Goal: Check status: Check status

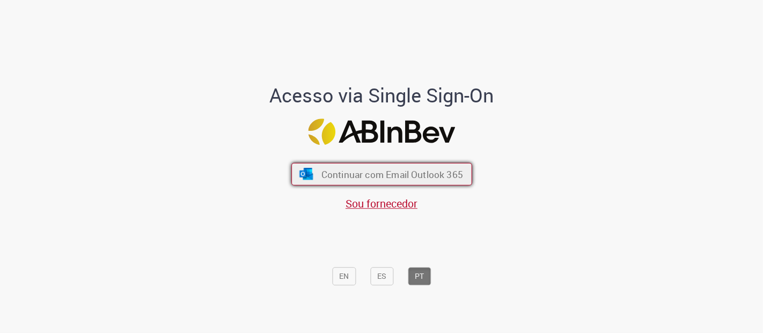
click at [403, 172] on span "Continuar com Email Outlook 365" at bounding box center [392, 174] width 142 height 12
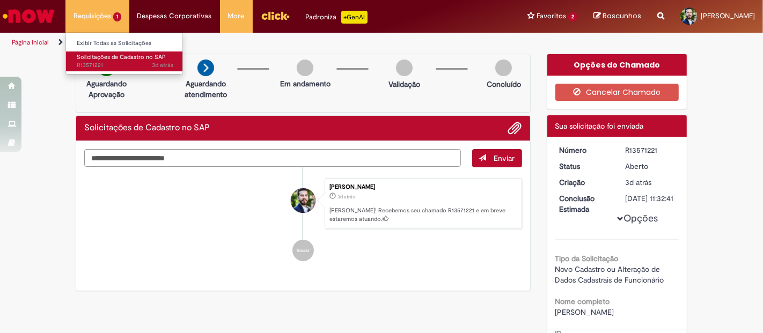
click at [135, 62] on span "3d atrás 3 dias atrás R13571221" at bounding box center [125, 65] width 97 height 9
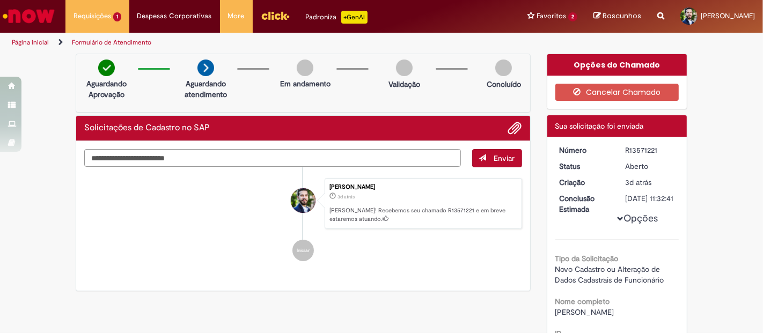
click at [444, 280] on div "Enviar [PERSON_NAME] 3d atrás 3 dias atrás [PERSON_NAME]! Recebemos seu chamado…" at bounding box center [303, 216] width 454 height 150
